Goal: Navigation & Orientation: Go to known website

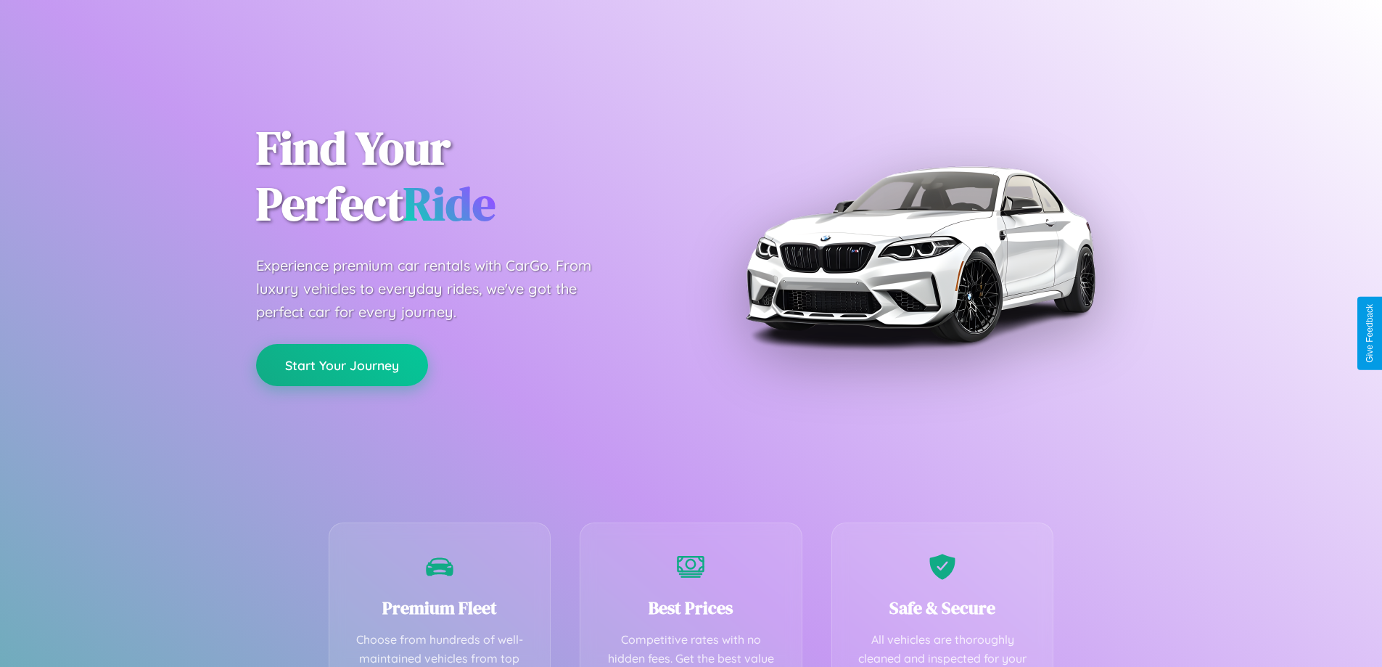
click at [342, 365] on button "Start Your Journey" at bounding box center [342, 365] width 172 height 42
click at [342, 364] on button "Start Your Journey" at bounding box center [342, 365] width 172 height 42
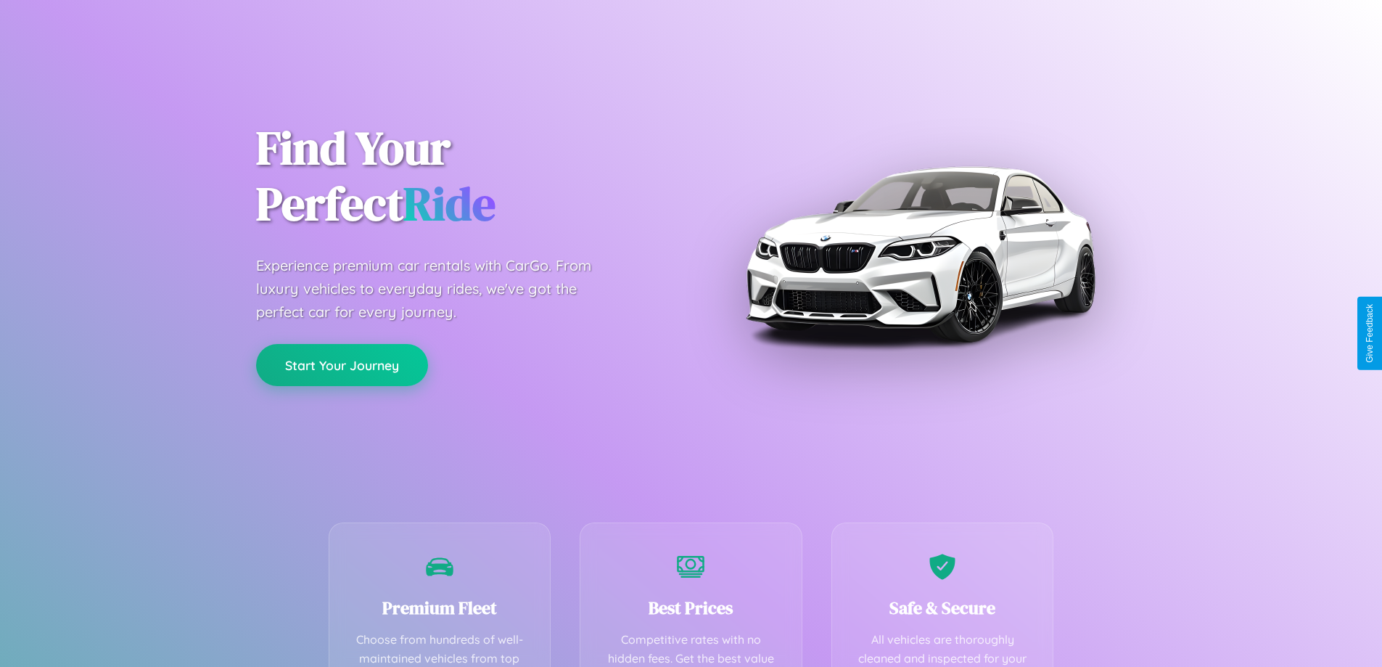
click at [342, 364] on button "Start Your Journey" at bounding box center [342, 365] width 172 height 42
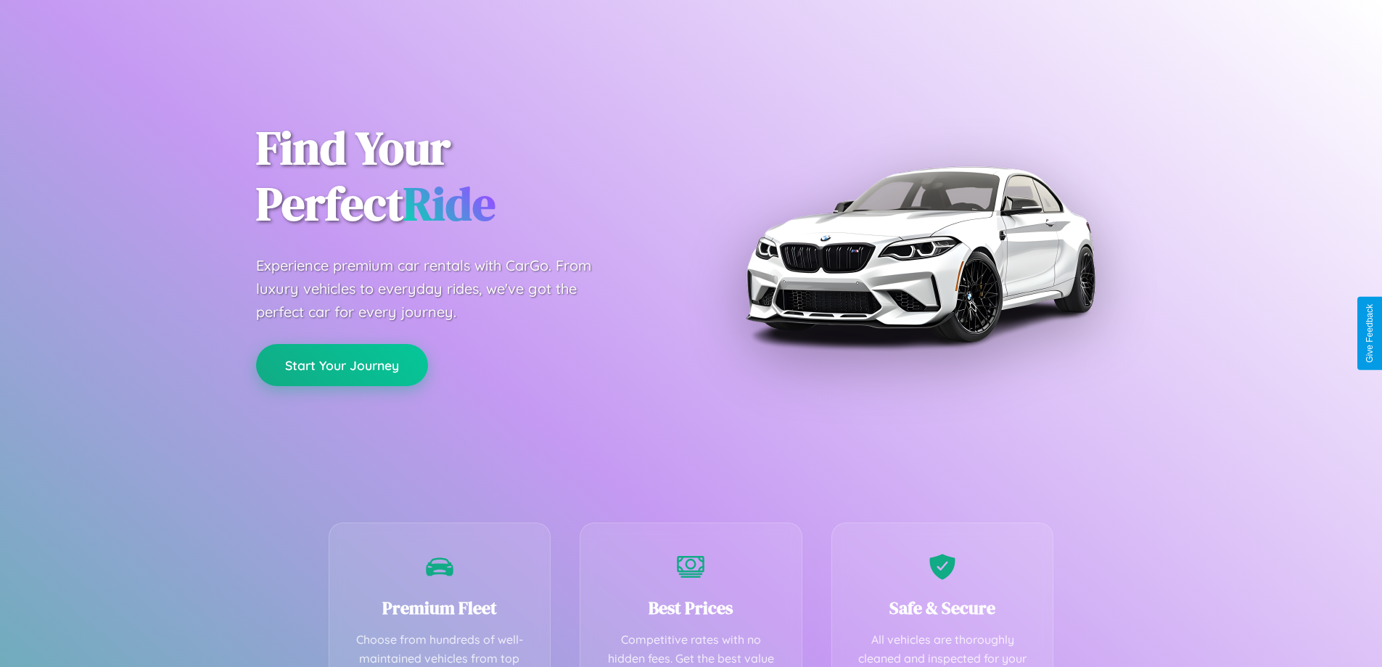
click at [342, 364] on button "Start Your Journey" at bounding box center [342, 365] width 172 height 42
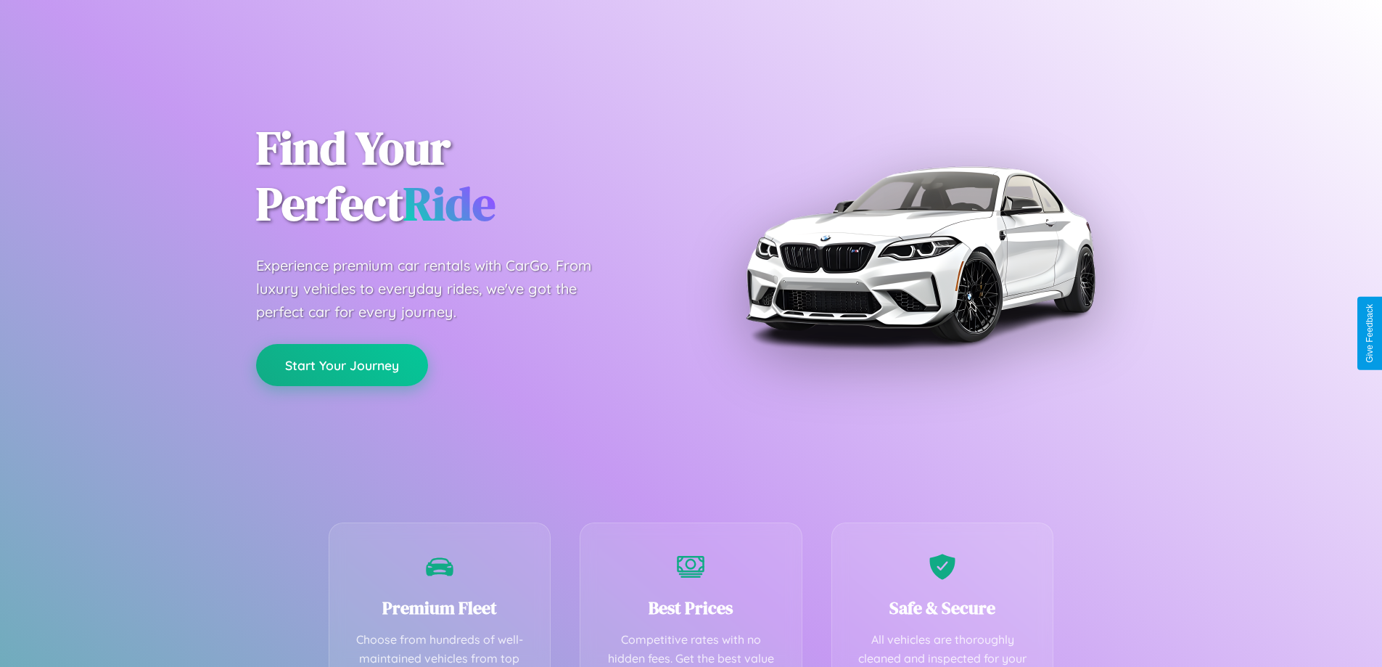
click at [342, 364] on button "Start Your Journey" at bounding box center [342, 365] width 172 height 42
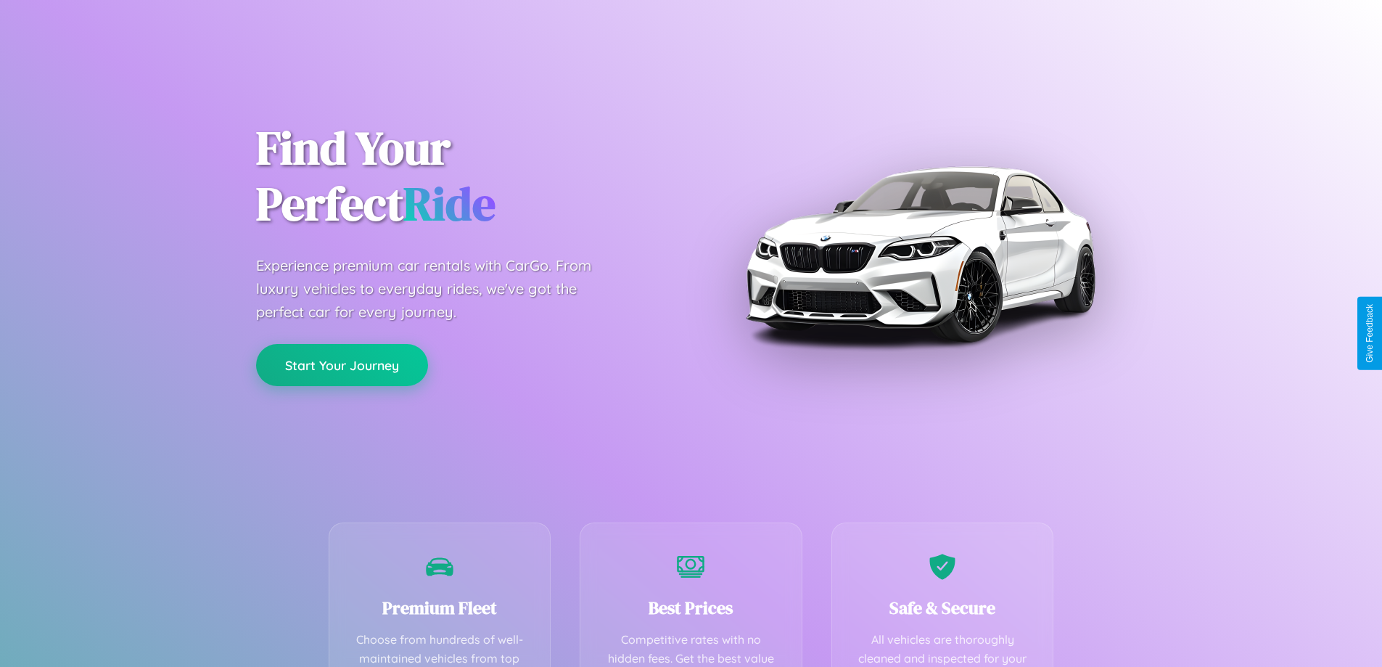
click at [342, 364] on button "Start Your Journey" at bounding box center [342, 365] width 172 height 42
